Goal: Task Accomplishment & Management: Use online tool/utility

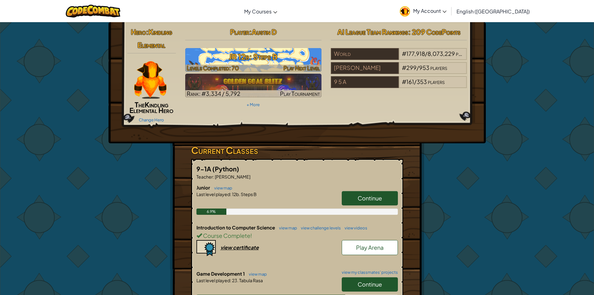
click at [261, 60] on h3 "JR 12b: Steps B" at bounding box center [253, 57] width 136 height 14
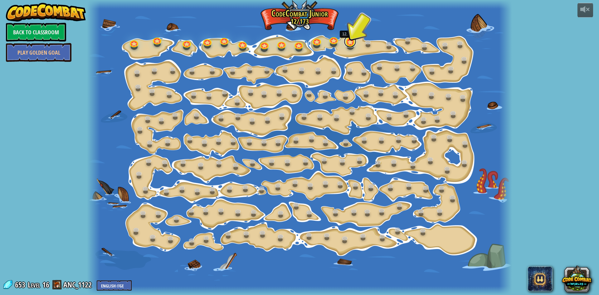
click at [345, 44] on link at bounding box center [350, 41] width 12 height 12
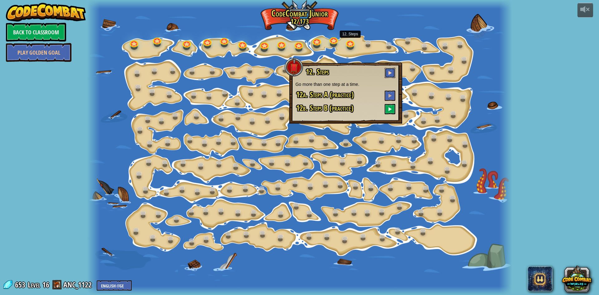
click at [388, 71] on button at bounding box center [389, 73] width 11 height 10
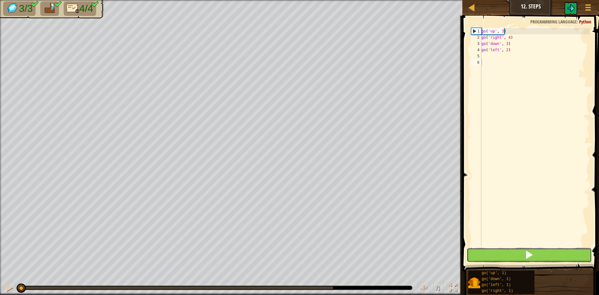
click at [510, 254] on button at bounding box center [528, 255] width 125 height 14
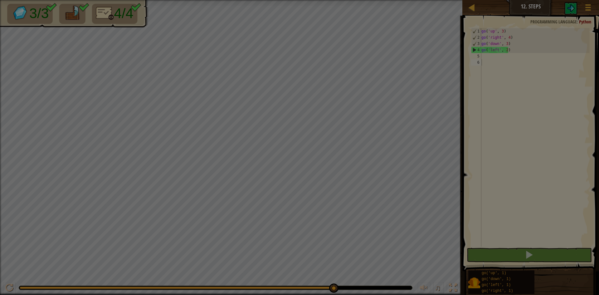
drag, startPoint x: 179, startPoint y: 287, endPoint x: 413, endPoint y: 309, distance: 235.5
click at [413, 1] on html "Map Junior 12. Steps Game Menu 1 הההההההההההההההההההההההההההההההההההההההההההההה…" at bounding box center [299, 0] width 599 height 1
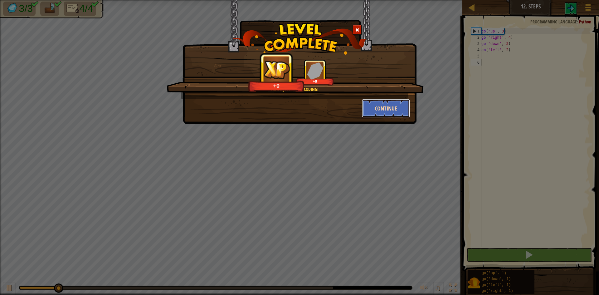
click at [395, 104] on button "Continue" at bounding box center [386, 108] width 48 height 19
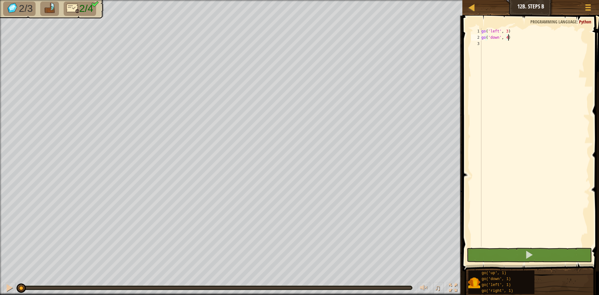
click at [492, 46] on div "go ( 'left' , 3 ) go ( 'down' , 4 )" at bounding box center [534, 143] width 109 height 231
type textarea "g"
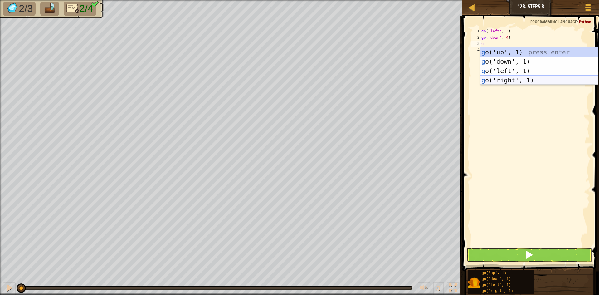
click at [547, 81] on div "g o('up', 1) press enter g o('down', 1) press enter g o('left', 1) press enter …" at bounding box center [539, 75] width 118 height 56
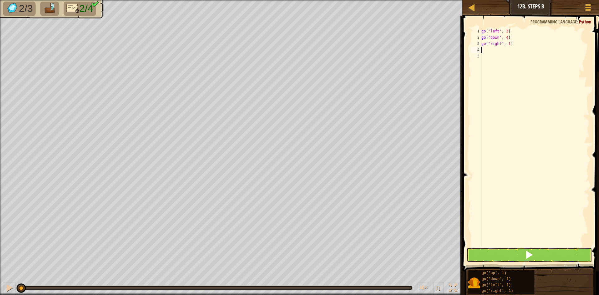
click at [508, 45] on div "go ( 'left' , 3 ) go ( 'down' , 4 ) go ( 'right' , 1 )" at bounding box center [534, 143] width 109 height 231
type textarea "go('right', 3)"
type textarea "g"
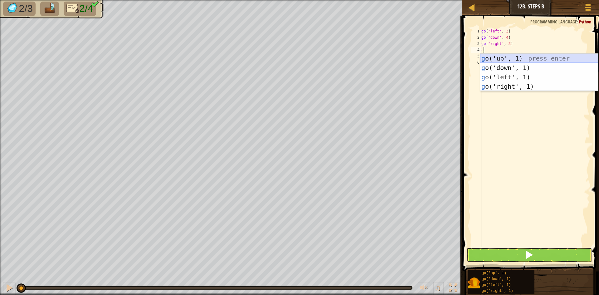
click at [515, 60] on div "g o('up', 1) press enter g o('down', 1) press enter g o('left', 1) press enter …" at bounding box center [539, 82] width 118 height 56
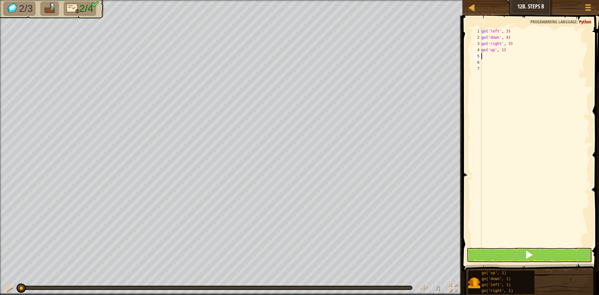
click at [501, 52] on div "go ( 'left' , 3 ) go ( 'down' , 4 ) go ( 'right' , 3 ) go ( 'up' , 1 )" at bounding box center [534, 143] width 109 height 231
type textarea "go('up', 2)"
click at [517, 248] on button at bounding box center [528, 255] width 125 height 14
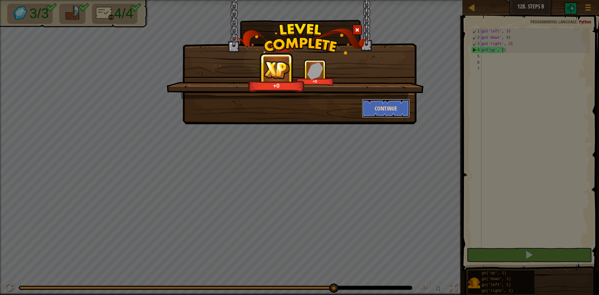
click at [384, 108] on button "Continue" at bounding box center [386, 108] width 48 height 19
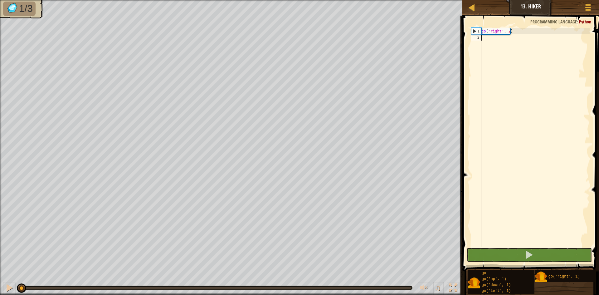
type textarea "g"
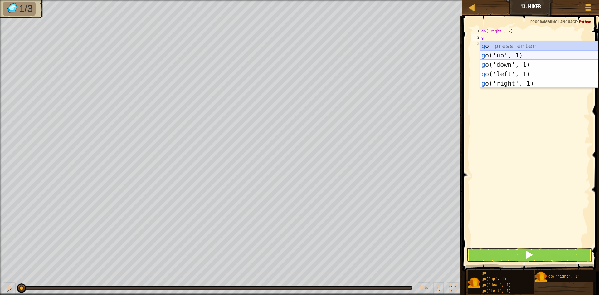
click at [517, 51] on div "g o press enter g o('up', 1) press enter g o('down', 1) press enter g o('left',…" at bounding box center [539, 73] width 118 height 65
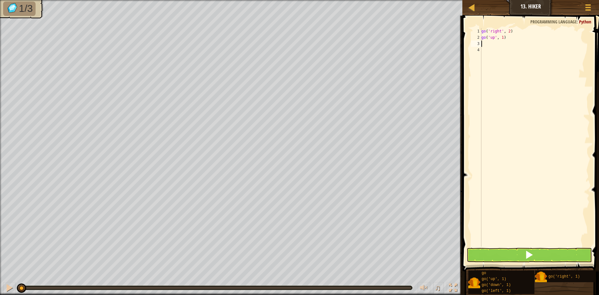
click at [502, 37] on div "go ( 'right' , 2 ) go ( 'up' , 1 )" at bounding box center [534, 143] width 109 height 231
type textarea "go('up', 3)"
click at [487, 43] on div "go ( 'right' , 2 ) go ( 'up' , 3 )" at bounding box center [534, 143] width 109 height 231
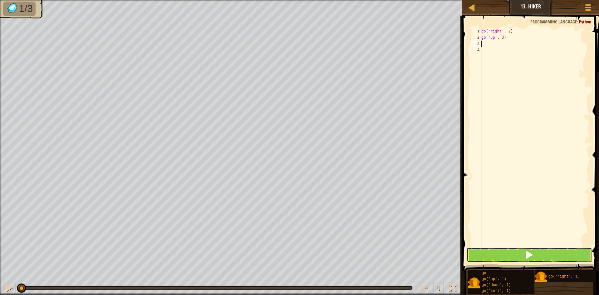
type textarea "g"
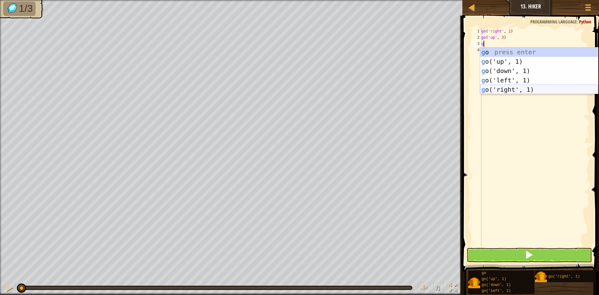
click at [515, 93] on div "g o press enter g o('up', 1) press enter g o('down', 1) press enter g o('left',…" at bounding box center [539, 79] width 118 height 65
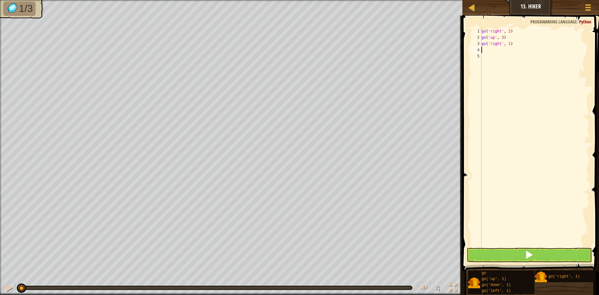
click at [508, 45] on div "go ( 'right' , 2 ) go ( 'up' , 3 ) go ( 'right' , 1 )" at bounding box center [534, 143] width 109 height 231
type textarea "go('right',2)"
click at [535, 252] on button at bounding box center [528, 255] width 125 height 14
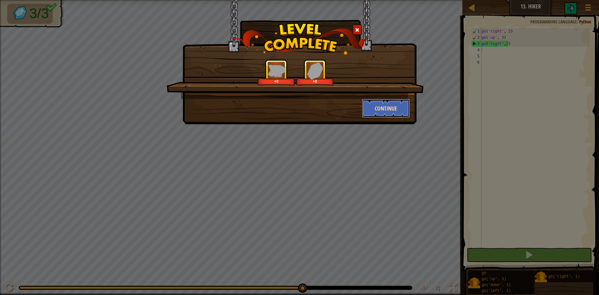
click at [383, 103] on button "Continue" at bounding box center [386, 108] width 48 height 19
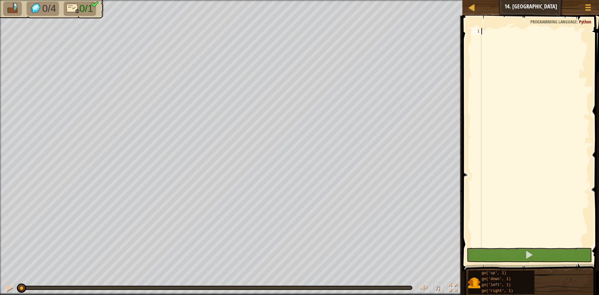
type textarea "g"
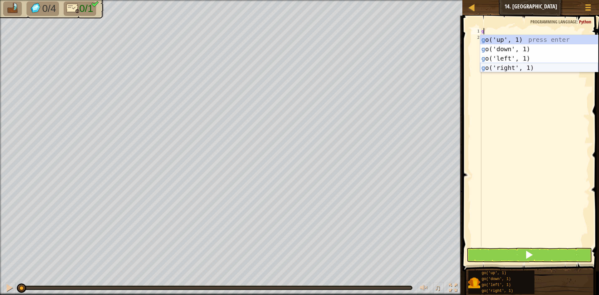
click at [525, 68] on div "g o('up', 1) press enter g o('down', 1) press enter g o('left', 1) press enter …" at bounding box center [539, 63] width 118 height 56
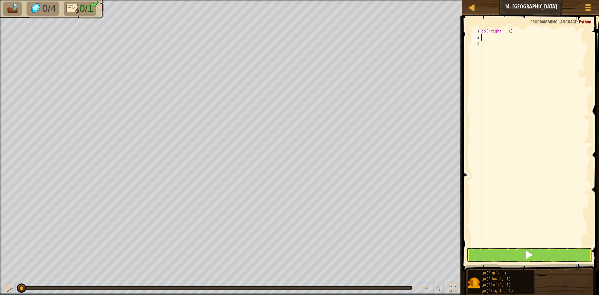
click at [508, 34] on div "go ( 'right' , 1 )" at bounding box center [534, 143] width 109 height 231
type textarea "go('right', 5)"
click at [573, 254] on button at bounding box center [528, 255] width 125 height 14
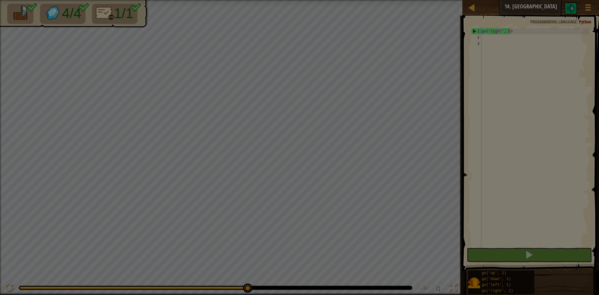
drag, startPoint x: 76, startPoint y: 287, endPoint x: 403, endPoint y: 306, distance: 327.5
click at [403, 1] on html "Map Junior 14. Long Hall Game Menu 1 הההההההההההההההההההההההההההההההההההההההההה…" at bounding box center [299, 0] width 599 height 1
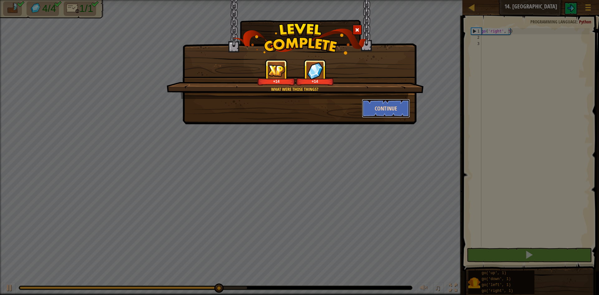
click at [400, 117] on button "Continue" at bounding box center [386, 108] width 48 height 19
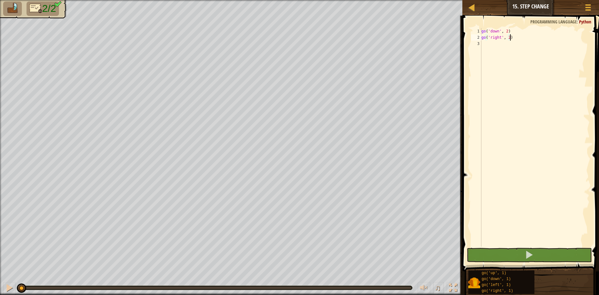
click at [506, 37] on div "go ( 'down' , 2 ) go ( 'right' , 2 )" at bounding box center [534, 143] width 109 height 231
click at [506, 38] on div "go ( 'down' , 2 ) go ( 'right' , 2 )" at bounding box center [534, 143] width 109 height 231
click at [507, 38] on div "go ( 'down' , 2 ) go ( 'right' , 2 )" at bounding box center [534, 143] width 109 height 231
type textarea "go('right', 5)"
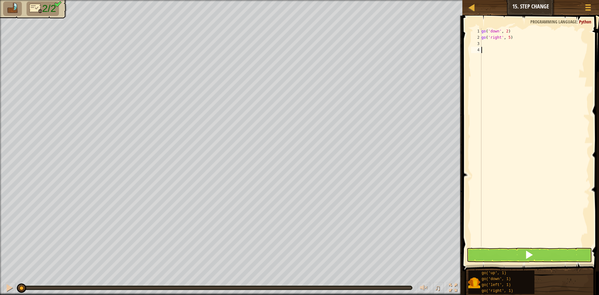
drag, startPoint x: 532, startPoint y: 240, endPoint x: 541, endPoint y: 259, distance: 21.1
click at [535, 247] on div "1 2 3 4 go ( 'down' , 2 ) go ( 'right' , 5 ) הההההההההההההההההההההההההההההההההה…" at bounding box center [529, 156] width 138 height 274
click at [541, 259] on button at bounding box center [528, 255] width 125 height 14
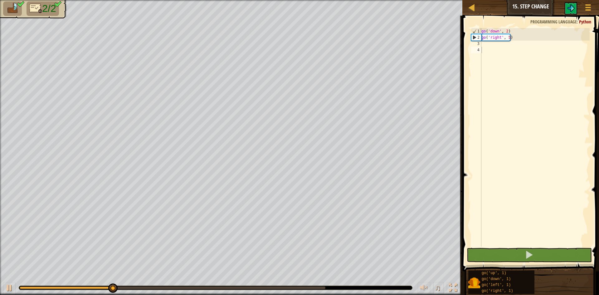
drag, startPoint x: 91, startPoint y: 291, endPoint x: 99, endPoint y: 292, distance: 8.8
click at [99, 292] on div "♫" at bounding box center [231, 286] width 462 height 19
drag, startPoint x: 165, startPoint y: 293, endPoint x: 598, endPoint y: 309, distance: 433.3
click at [594, 0] on html "Map Junior 15. Step Change Game Menu 1 הההההההההההההההההההההההההההההההההההההההה…" at bounding box center [299, 0] width 599 height 0
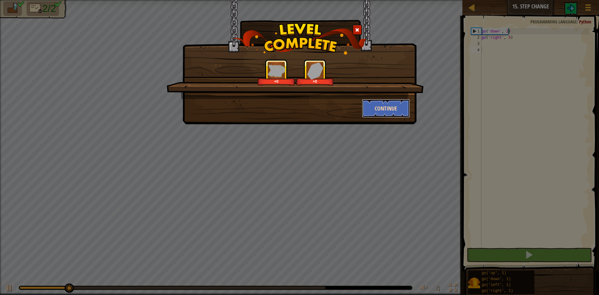
click at [383, 103] on button "Continue" at bounding box center [386, 108] width 48 height 19
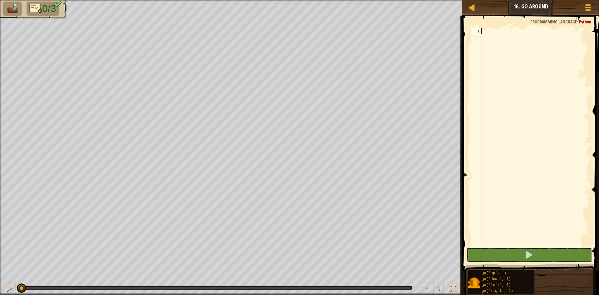
type textarea "g"
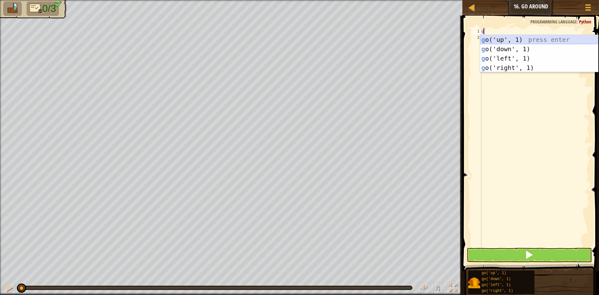
click at [517, 39] on div "g o('up', 1) press enter g o('down', 1) press enter g o('left', 1) press enter …" at bounding box center [539, 63] width 118 height 56
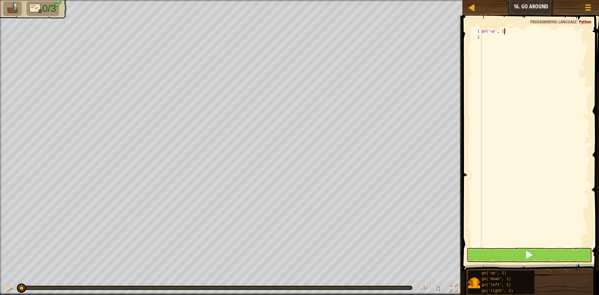
scroll to position [3, 2]
type textarea "go('up', 12)"
click at [502, 40] on div "go ( 'up' , 12 )" at bounding box center [534, 143] width 109 height 231
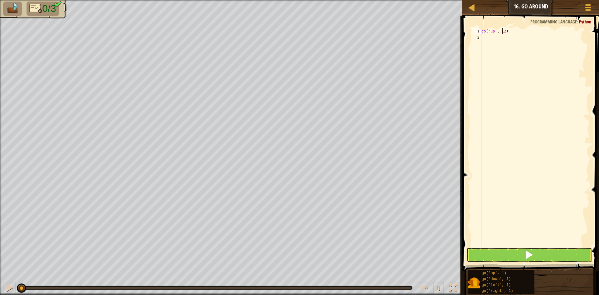
click at [501, 32] on div "go ( 'up' , 12 )" at bounding box center [534, 143] width 109 height 231
type textarea "go('up', 2)"
click at [486, 38] on div "go ( 'up' , 2 )" at bounding box center [534, 143] width 109 height 231
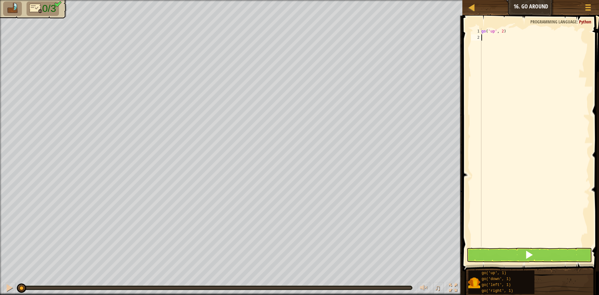
scroll to position [3, 0]
type textarea "g"
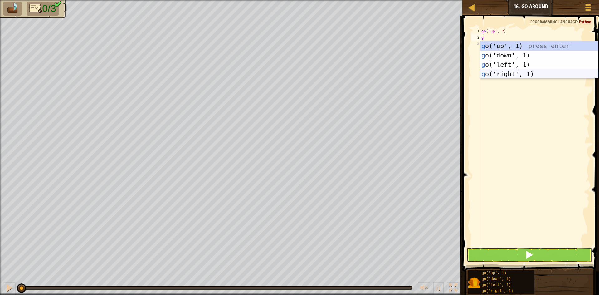
click at [514, 75] on div "g o('up', 1) press enter g o('down', 1) press enter g o('left', 1) press enter …" at bounding box center [539, 69] width 118 height 56
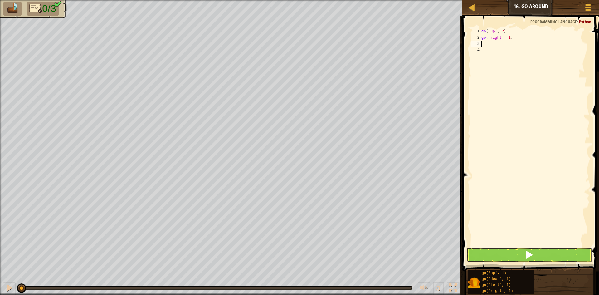
type textarea "go('up', 2)"
drag, startPoint x: 497, startPoint y: 33, endPoint x: 494, endPoint y: 36, distance: 4.0
drag, startPoint x: 494, startPoint y: 36, endPoint x: 482, endPoint y: 68, distance: 33.6
click at [482, 68] on div "go ( 'up' , 2 ) go ( 'right' , 1 )" at bounding box center [534, 143] width 109 height 231
click at [508, 39] on div "go ( 'up' , 2 ) go ( 'right' , 1 )" at bounding box center [534, 143] width 109 height 231
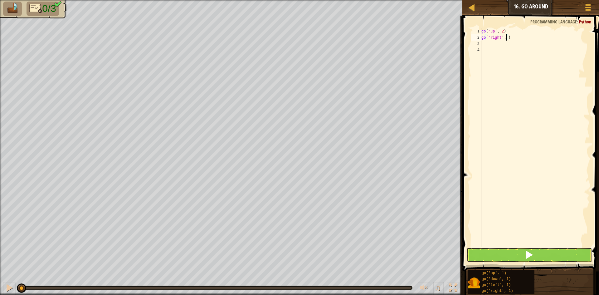
type textarea "go('right', 3)"
click at [494, 47] on div "go ( 'up' , 2 ) go ( 'right' , 3 )" at bounding box center [534, 143] width 109 height 231
click at [501, 38] on div "go ( 'up' , 2 ) go ( 'right' , 3 )" at bounding box center [534, 143] width 109 height 231
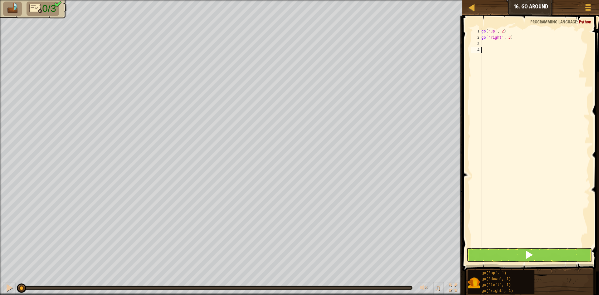
type textarea "go('right', 3)"
click at [500, 41] on div "go ( 'up' , 2 ) go ( 'right' , 3 )" at bounding box center [534, 143] width 109 height 231
type textarea "g"
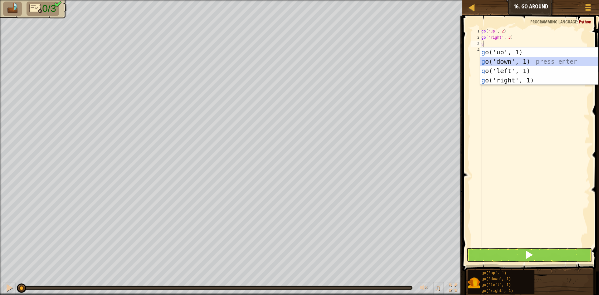
click at [516, 59] on div "g o('up', 1) press enter g o('down', 1) press enter g o('left', 1) press enter …" at bounding box center [539, 75] width 118 height 56
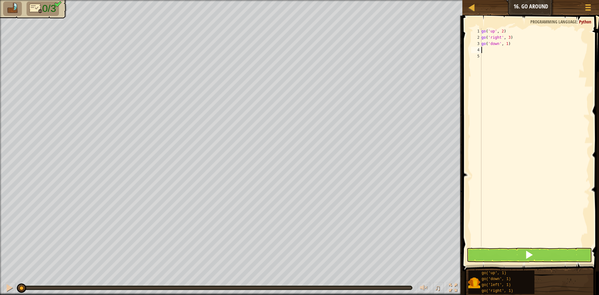
click at [505, 46] on div "go ( 'up' , 2 ) go ( 'right' , 3 ) go ( 'down' , 1 )" at bounding box center [534, 143] width 109 height 231
type textarea "go('down', 2)"
click at [535, 253] on button at bounding box center [528, 255] width 125 height 14
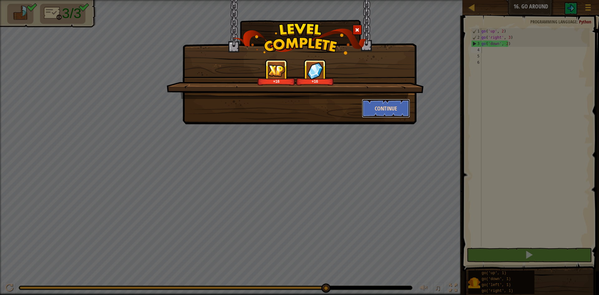
click at [379, 103] on button "Continue" at bounding box center [386, 108] width 48 height 19
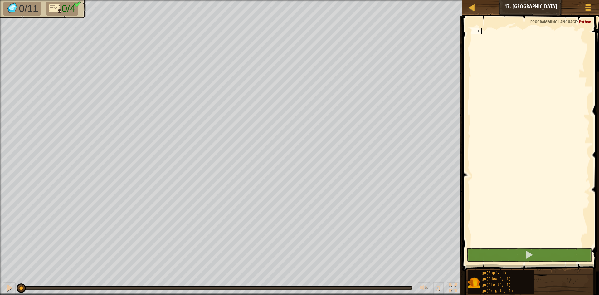
type textarea "g"
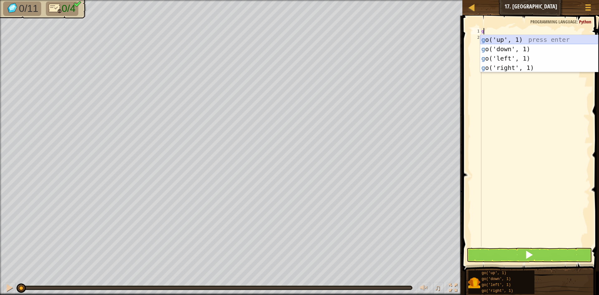
click at [515, 36] on div "g o('up', 1) press enter g o('down', 1) press enter g o('left', 1) press enter …" at bounding box center [539, 63] width 118 height 56
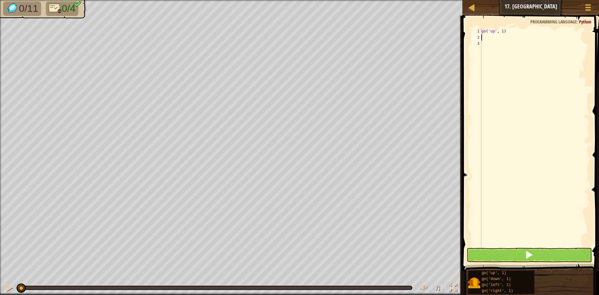
type textarea "g"
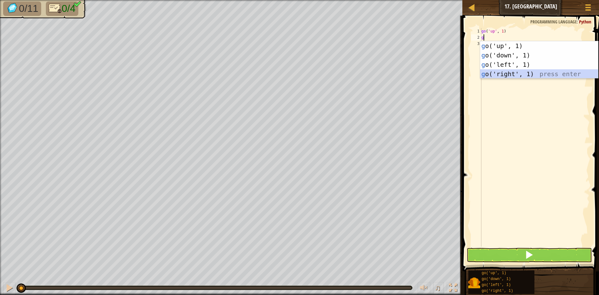
click at [514, 72] on div "g o('up', 1) press enter g o('down', 1) press enter g o('left', 1) press enter …" at bounding box center [539, 69] width 118 height 56
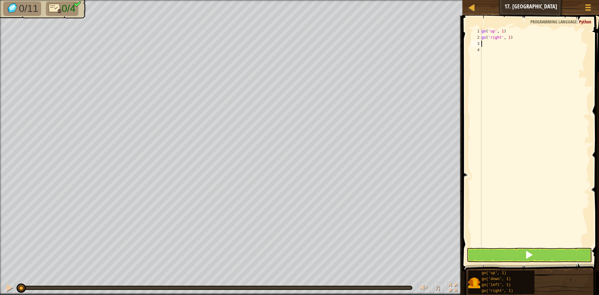
type textarea "g"
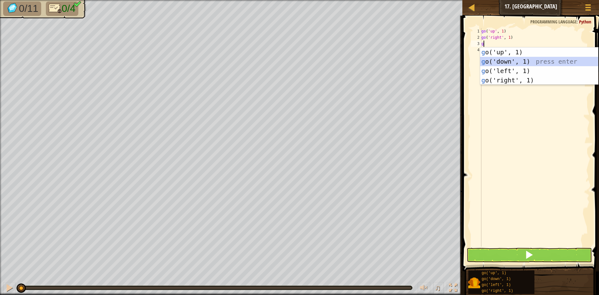
click at [516, 62] on div "g o('up', 1) press enter g o('down', 1) press enter g o('left', 1) press enter …" at bounding box center [539, 75] width 118 height 56
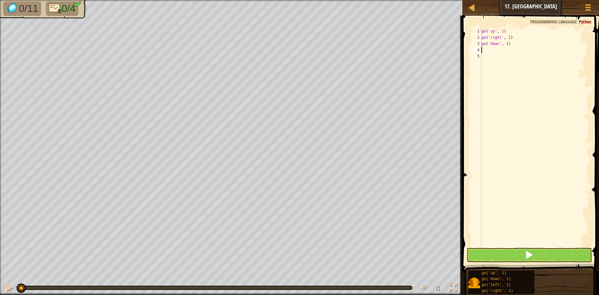
type textarea "g"
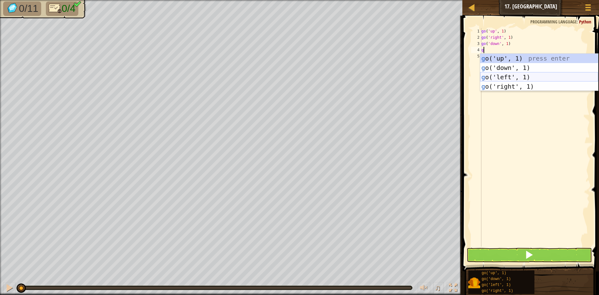
click at [504, 75] on div "g o('up', 1) press enter g o('down', 1) press enter g o('left', 1) press enter …" at bounding box center [539, 82] width 118 height 56
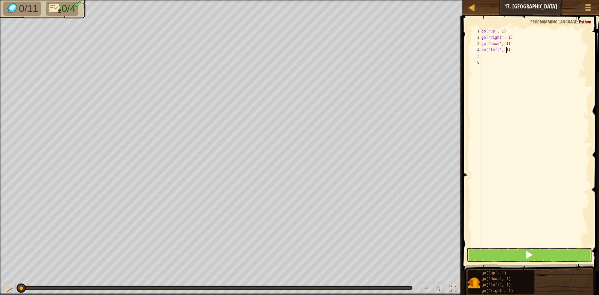
click at [505, 51] on div "go ( 'up' , 1 ) go ( 'right' , 1 ) go ( 'down' , 1 ) go ( 'left' , 1 )" at bounding box center [534, 143] width 109 height 231
click at [504, 51] on div "go ( 'up' , 1 ) go ( 'right' , 1 ) go ( 'down' , 1 ) go ( 'left' , 3 )" at bounding box center [534, 143] width 109 height 231
click at [506, 44] on div "go ( 'up' , 1 ) go ( 'right' , 1 ) go ( 'down' , 1 ) go ( 'left' , 3 )" at bounding box center [534, 143] width 109 height 231
click at [506, 38] on div "go ( 'up' , 1 ) go ( 'right' , 1 ) go ( 'down' , 3 ) go ( 'left' , 3 )" at bounding box center [534, 143] width 109 height 231
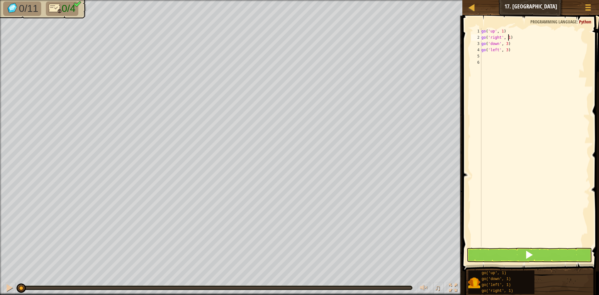
click at [509, 39] on div "go ( 'up' , 1 ) go ( 'right' , 1 ) go ( 'down' , 3 ) go ( 'left' , 3 )" at bounding box center [534, 143] width 109 height 231
click at [501, 30] on div "go ( 'up' , 1 ) go ( 'right' , 3 ) go ( 'down' , 3 ) go ( 'left' , 3 )" at bounding box center [534, 143] width 109 height 231
type textarea "go('up', 3)"
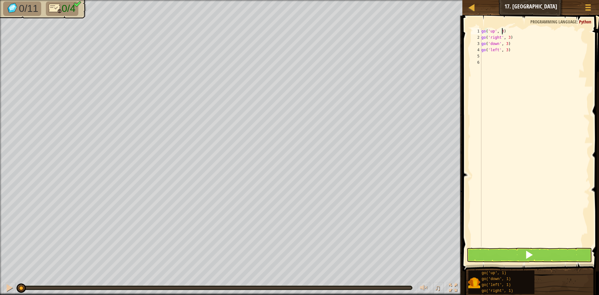
scroll to position [3, 0]
click at [512, 251] on button at bounding box center [528, 255] width 125 height 14
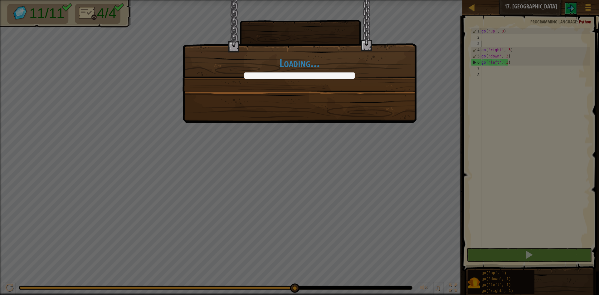
drag, startPoint x: 132, startPoint y: 287, endPoint x: 411, endPoint y: 270, distance: 279.5
click at [417, 1] on body "Map Junior 17. Big Gem Square Game Menu 1 ההההההההההההההההההההההההההההההההההההה…" at bounding box center [299, 0] width 599 height 1
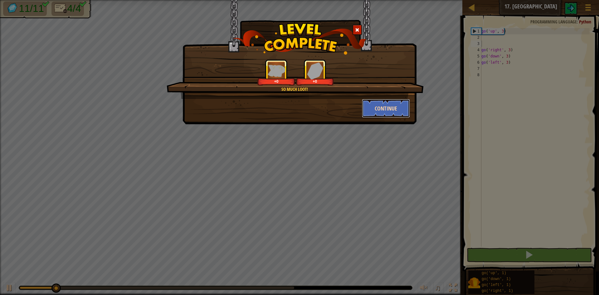
click at [384, 113] on button "Continue" at bounding box center [386, 108] width 48 height 19
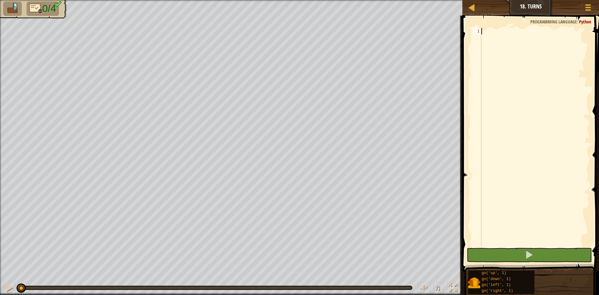
type textarea "g"
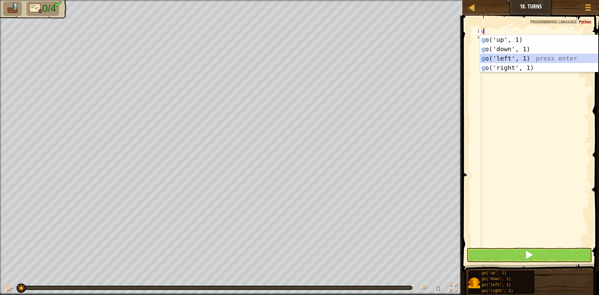
click at [561, 56] on div "g o('up', 1) press enter g o('down', 1) press enter g o('left', 1) press enter …" at bounding box center [539, 63] width 118 height 56
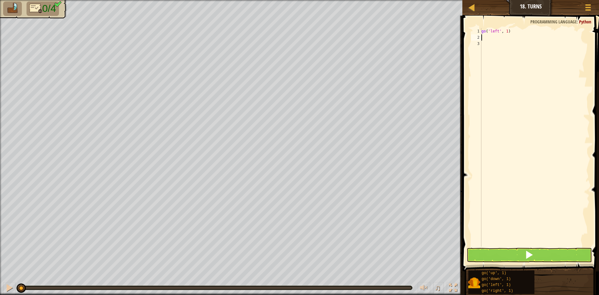
type textarea "g"
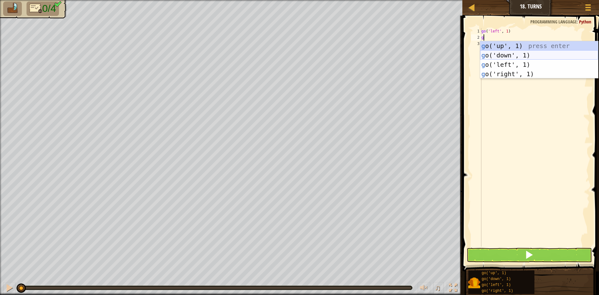
click at [520, 53] on div "g o('up', 1) press enter g o('down', 1) press enter g o('left', 1) press enter …" at bounding box center [539, 69] width 118 height 56
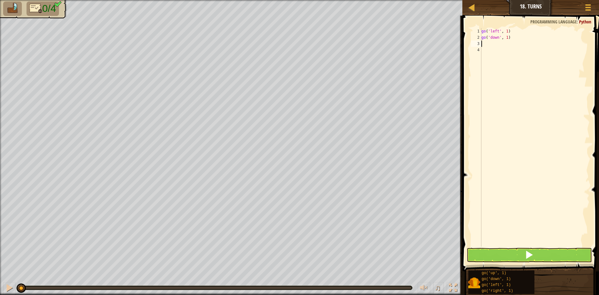
type textarea "g"
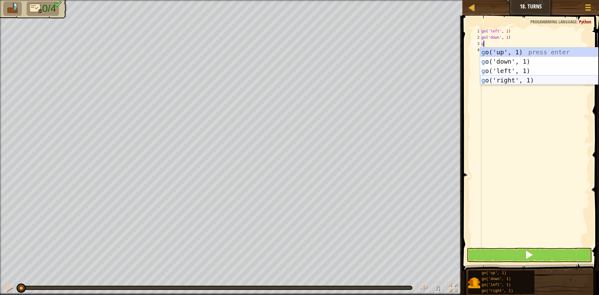
click at [517, 78] on div "g o('up', 1) press enter g o('down', 1) press enter g o('left', 1) press enter …" at bounding box center [539, 75] width 118 height 56
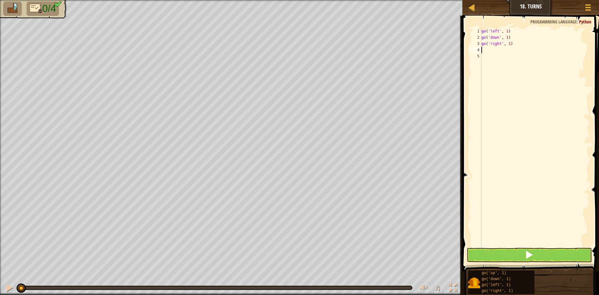
type textarea "g"
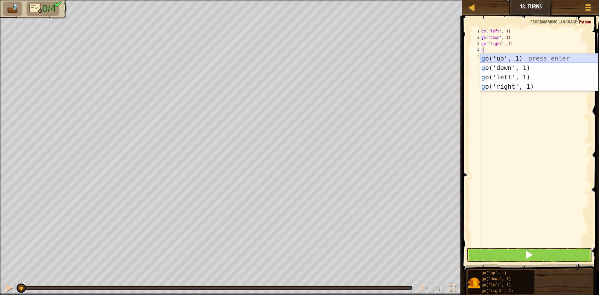
click at [521, 56] on div "g o('up', 1) press enter g o('down', 1) press enter g o('left', 1) press enter …" at bounding box center [539, 82] width 118 height 56
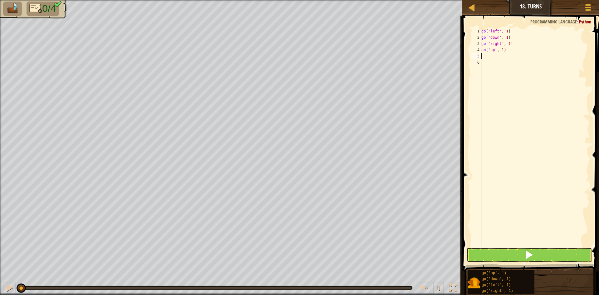
click at [502, 53] on div "go ( 'left' , 1 ) go ( 'down' , 1 ) go ( 'right' , 1 ) go ( 'up' , 1 )" at bounding box center [534, 143] width 109 height 231
click at [500, 51] on div "go ( 'left' , 1 ) go ( 'down' , 1 ) go ( 'right' , 1 ) go ( 'up' , 1 )" at bounding box center [534, 143] width 109 height 231
click at [502, 51] on div "go ( 'left' , 1 ) go ( 'down' , 1 ) go ( 'right' , 1 ) go ( 'up' , 1 )" at bounding box center [534, 143] width 109 height 231
click at [506, 36] on div "go ( 'left' , 1 ) go ( 'down' , 1 ) go ( 'right' , 1 ) go ( 'up' , 3 )" at bounding box center [534, 143] width 109 height 231
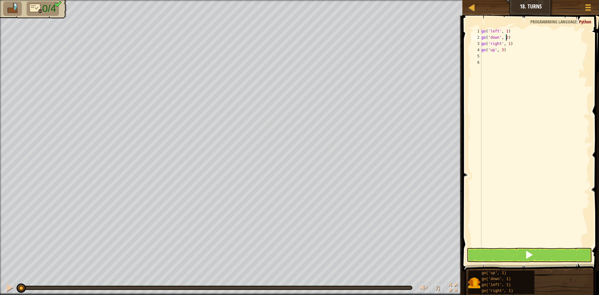
scroll to position [3, 2]
click at [508, 46] on div "go ( 'left' , 1 ) go ( 'down' , 2 ) go ( 'right' , 1 ) go ( 'up' , 3 )" at bounding box center [534, 143] width 109 height 231
click at [506, 32] on div "go ( 'left' , 1 ) go ( 'down' , 2 ) go ( 'right' , 4 ) go ( 'up' , 3 )" at bounding box center [534, 143] width 109 height 231
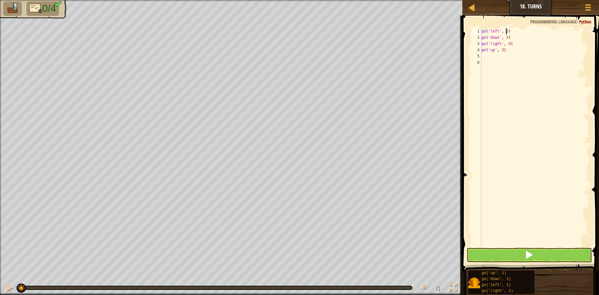
type textarea "go('left', 2)"
click at [535, 254] on button at bounding box center [528, 255] width 125 height 14
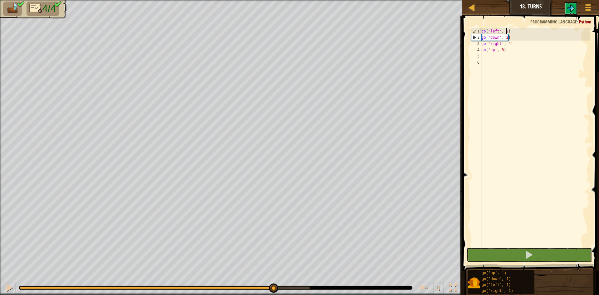
click at [272, 287] on div "0:10.3 Now: 0:02.3 Max: 0:11.8" at bounding box center [165, 287] width 290 height 2
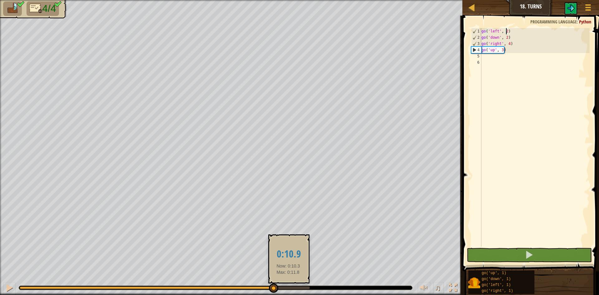
click at [288, 288] on div at bounding box center [165, 287] width 290 height 2
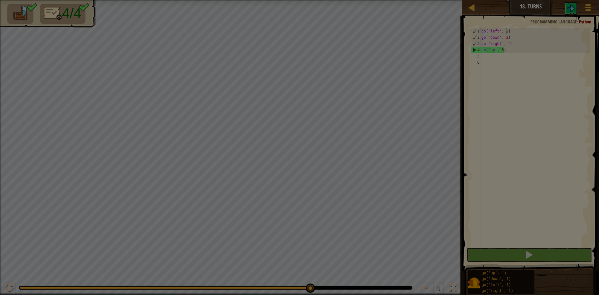
drag, startPoint x: 290, startPoint y: 289, endPoint x: 311, endPoint y: 291, distance: 21.0
click at [327, 1] on body "Map Junior 18. Turns Game Menu 1 הההההההההההההההההההההההההההההההההההההההההההההה…" at bounding box center [299, 0] width 599 height 1
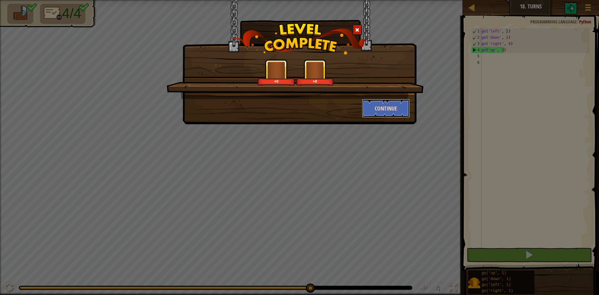
click at [378, 109] on button "Continue" at bounding box center [386, 108] width 48 height 19
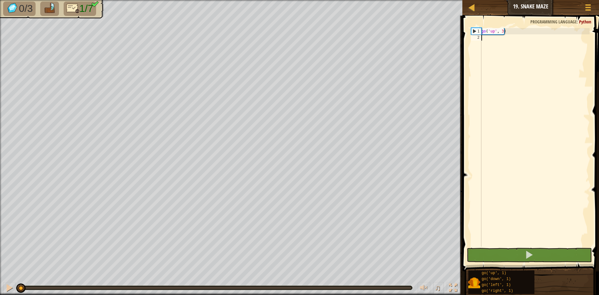
type textarea "g"
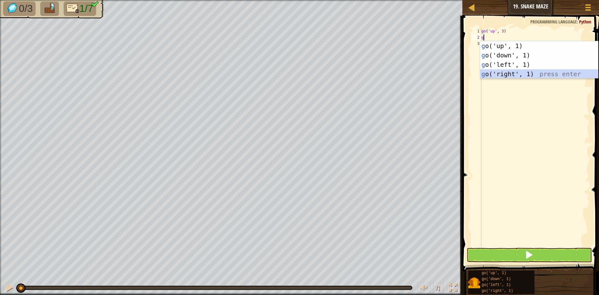
click at [520, 73] on div "g o('up', 1) press enter g o('down', 1) press enter g o('left', 1) press enter …" at bounding box center [539, 69] width 118 height 56
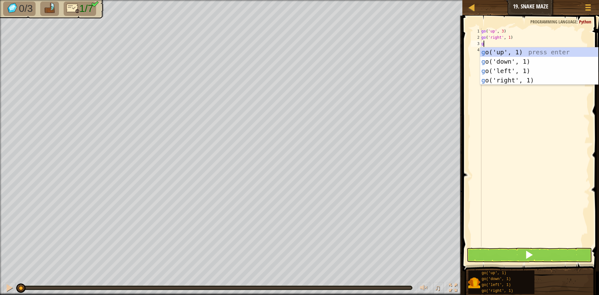
type textarea "g"
click at [517, 53] on div "g o('up', 1) press enter g o('down', 1) press enter g o('left', 1) press enter …" at bounding box center [539, 75] width 118 height 56
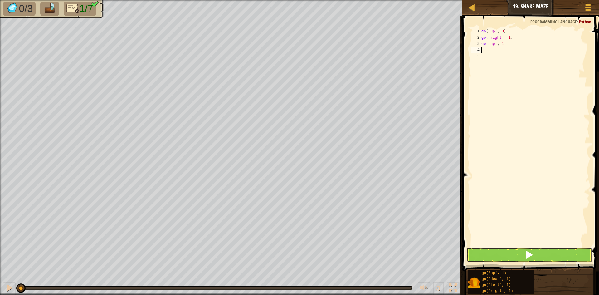
type textarea "g"
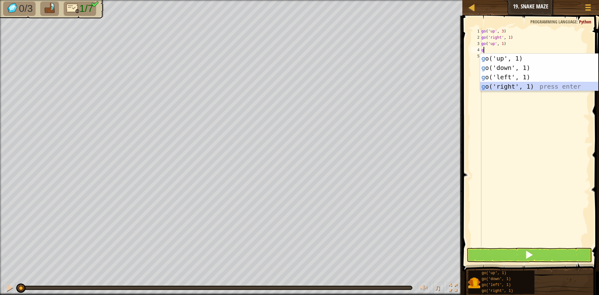
click at [537, 86] on div "g o('up', 1) press enter g o('down', 1) press enter g o('left', 1) press enter …" at bounding box center [539, 82] width 118 height 56
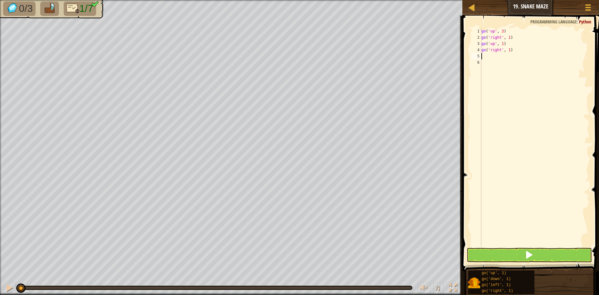
type textarea "g"
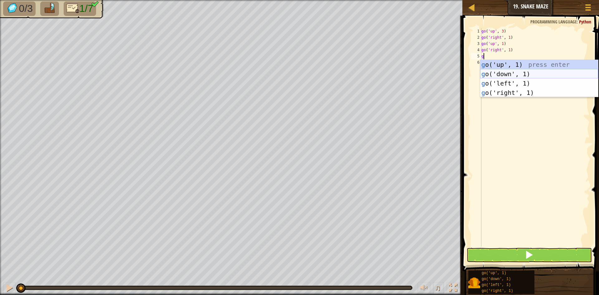
click at [526, 74] on div "g o('up', 1) press enter g o('down', 1) press enter g o('left', 1) press enter …" at bounding box center [539, 88] width 118 height 56
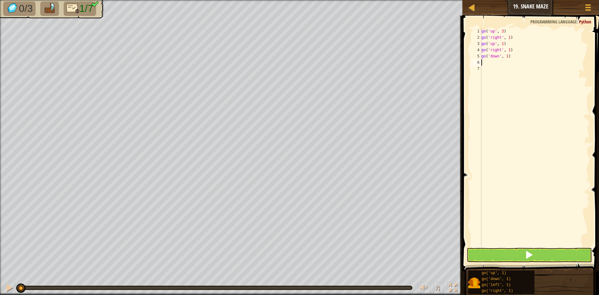
type textarea "g"
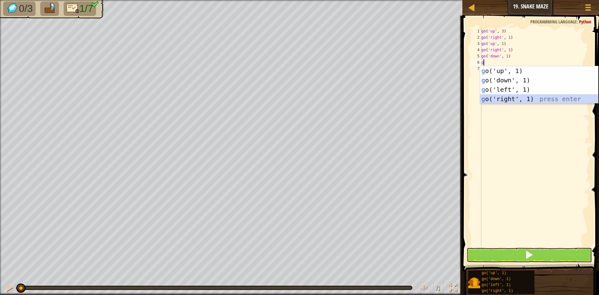
click at [525, 98] on div "g o('up', 1) press enter g o('down', 1) press enter g o('left', 1) press enter …" at bounding box center [539, 94] width 118 height 56
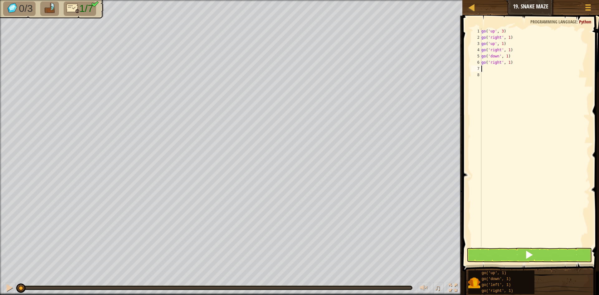
type textarea "g"
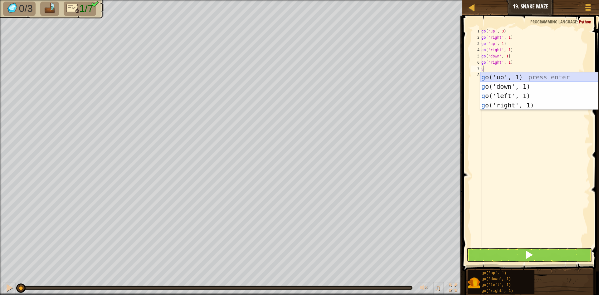
click at [511, 74] on div "g o('up', 1) press enter g o('down', 1) press enter g o('left', 1) press enter …" at bounding box center [539, 100] width 118 height 56
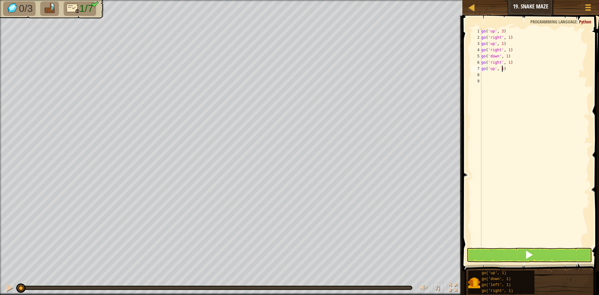
click at [502, 70] on div "go ( 'up' , 3 ) go ( 'right' , 1 ) go ( 'up' , 1 ) go ( 'right' , 1 ) go ( 'dow…" at bounding box center [534, 143] width 109 height 231
click at [505, 67] on div "go ( 'up' , 3 ) go ( 'right' , 1 ) go ( 'up' , 1 ) go ( 'right' , 1 ) go ( 'dow…" at bounding box center [534, 143] width 109 height 231
click at [507, 65] on div "go ( 'up' , 3 ) go ( 'right' , 1 ) go ( 'up' , 1 ) go ( 'right' , 1 ) go ( 'dow…" at bounding box center [534, 143] width 109 height 231
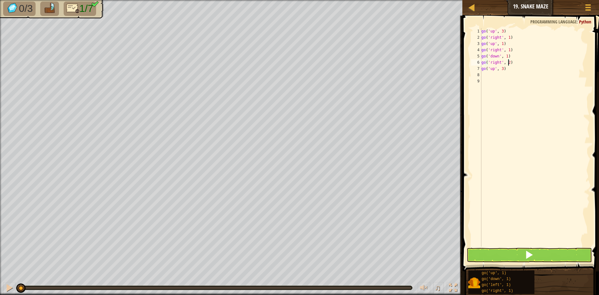
click at [508, 51] on div "go ( 'up' , 3 ) go ( 'right' , 1 ) go ( 'up' , 1 ) go ( 'right' , 1 ) go ( 'dow…" at bounding box center [534, 143] width 109 height 231
click at [508, 40] on div "go ( 'up' , 3 ) go ( 'right' , 1 ) go ( 'up' , 1 ) go ( 'right' , 2 ) go ( 'dow…" at bounding box center [534, 143] width 109 height 231
click at [501, 44] on div "go ( 'up' , 3 ) go ( 'right' , 2 ) go ( 'up' , 1 ) go ( 'right' , 2 ) go ( 'dow…" at bounding box center [534, 143] width 109 height 231
click at [506, 57] on div "go ( 'up' , 3 ) go ( 'right' , 2 ) go ( 'up' , 1 ) go ( 'right' , 2 ) go ( 'dow…" at bounding box center [534, 143] width 109 height 231
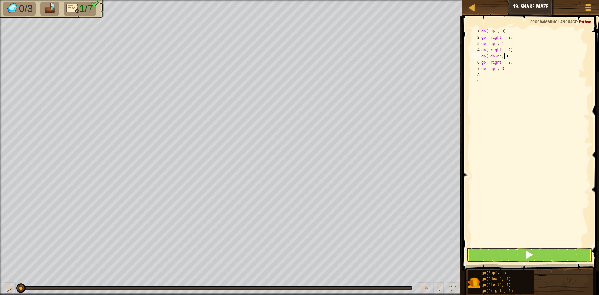
scroll to position [3, 2]
type textarea "go('down', 2)"
click at [567, 258] on button at bounding box center [528, 255] width 125 height 14
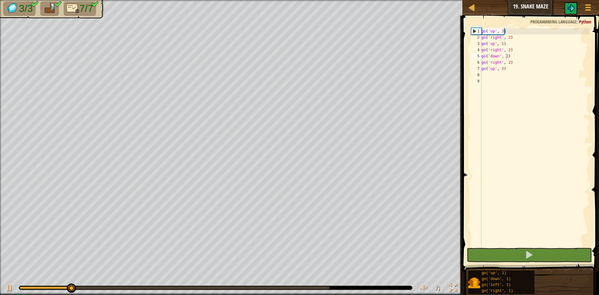
drag, startPoint x: 69, startPoint y: 289, endPoint x: 181, endPoint y: 287, distance: 112.3
click at [214, 284] on div "♫" at bounding box center [231, 286] width 462 height 19
click at [206, 284] on div "♫" at bounding box center [231, 286] width 462 height 19
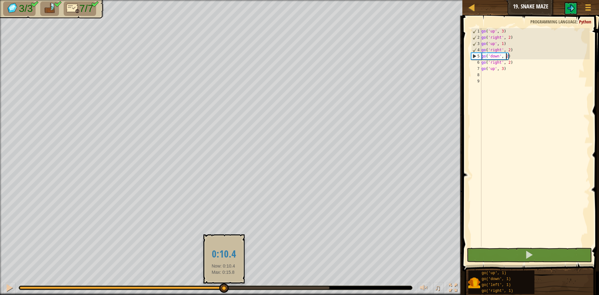
click at [487, 0] on body "Map Junior 19. Snake Maze Game Menu 1 ההההההההההההההההההההההההההההההההההההההההה…" at bounding box center [299, 0] width 599 height 0
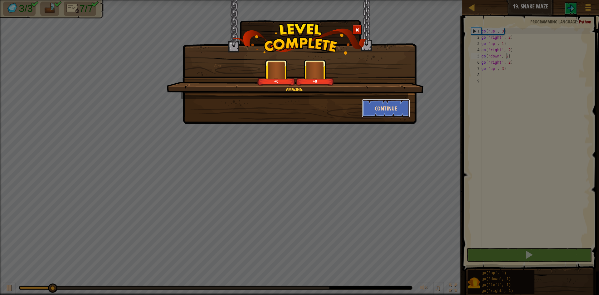
click at [385, 115] on button "Continue" at bounding box center [386, 108] width 48 height 19
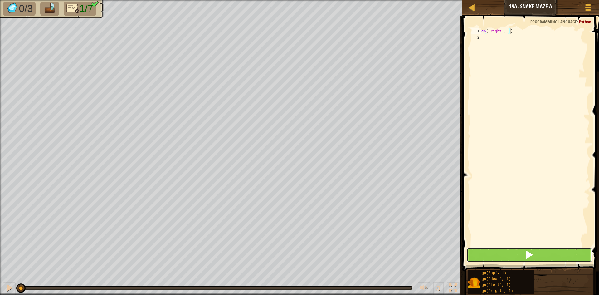
click at [502, 256] on button at bounding box center [528, 255] width 125 height 14
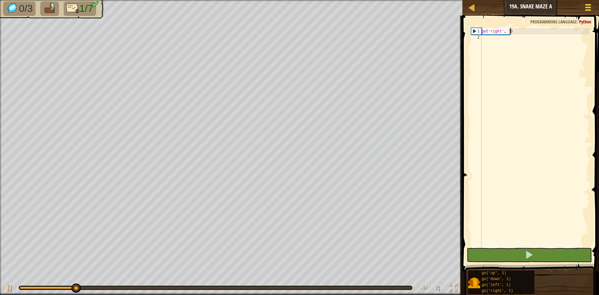
click at [583, 10] on div at bounding box center [587, 7] width 8 height 9
